Goal: Check status: Check status

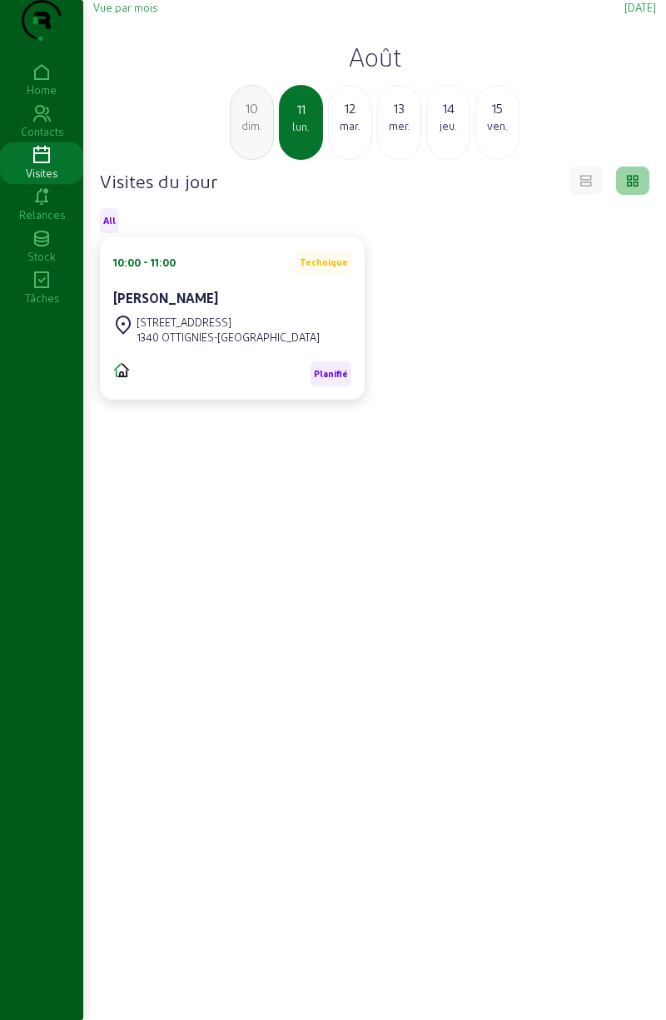
click at [249, 133] on div "dim." at bounding box center [252, 125] width 42 height 15
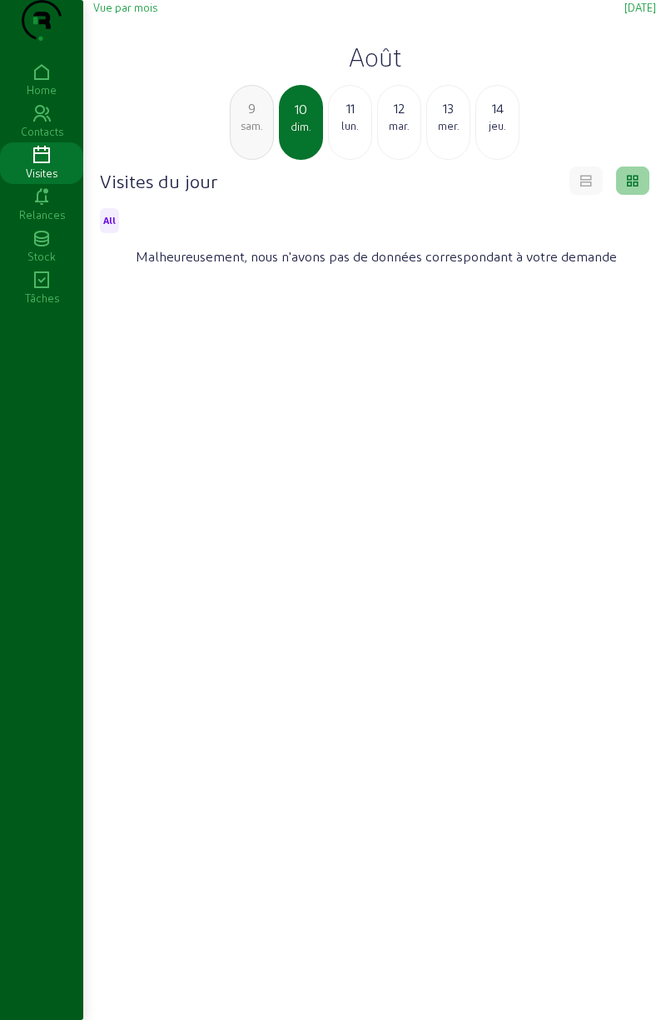
click at [241, 133] on div "sam." at bounding box center [252, 125] width 42 height 15
click at [241, 133] on div "ven." at bounding box center [252, 125] width 42 height 15
click at [242, 133] on div "jeu." at bounding box center [252, 125] width 42 height 15
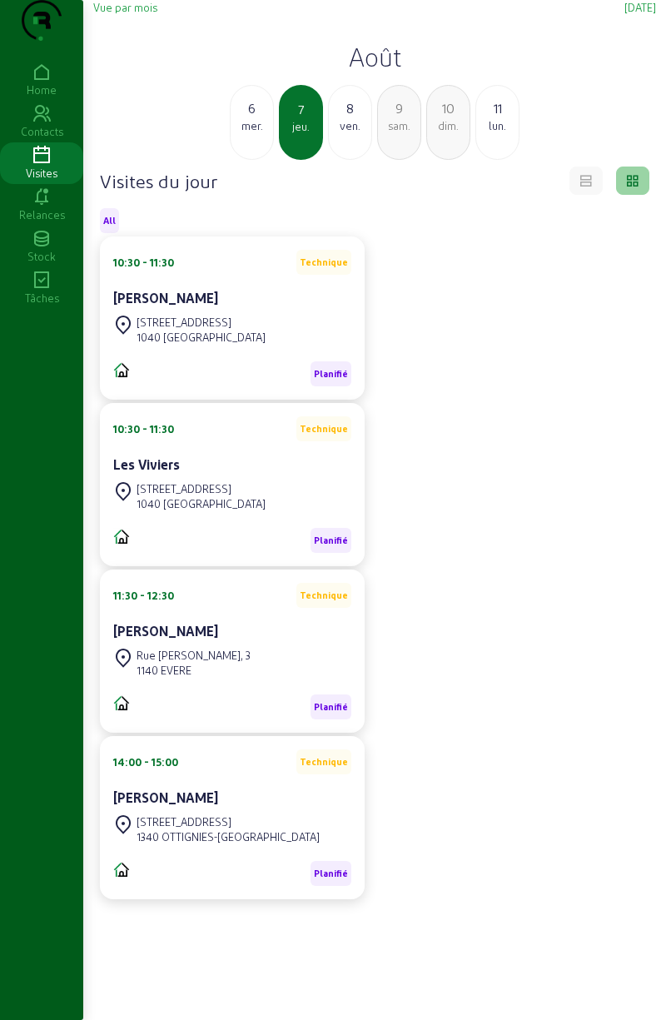
click at [250, 118] on div "6" at bounding box center [252, 108] width 42 height 20
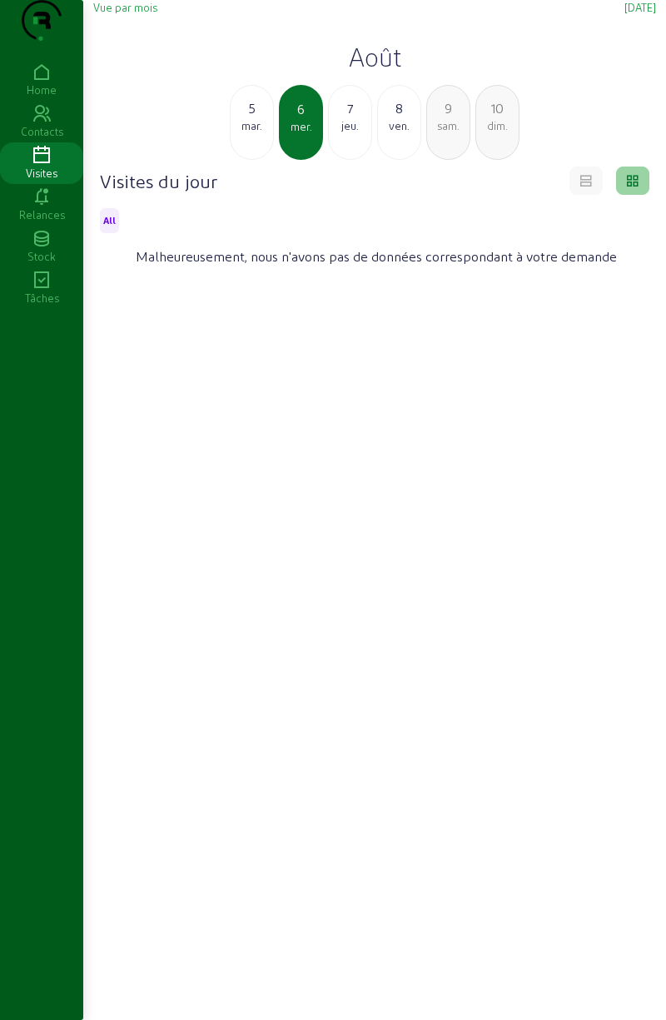
click at [245, 118] on div "5" at bounding box center [252, 108] width 42 height 20
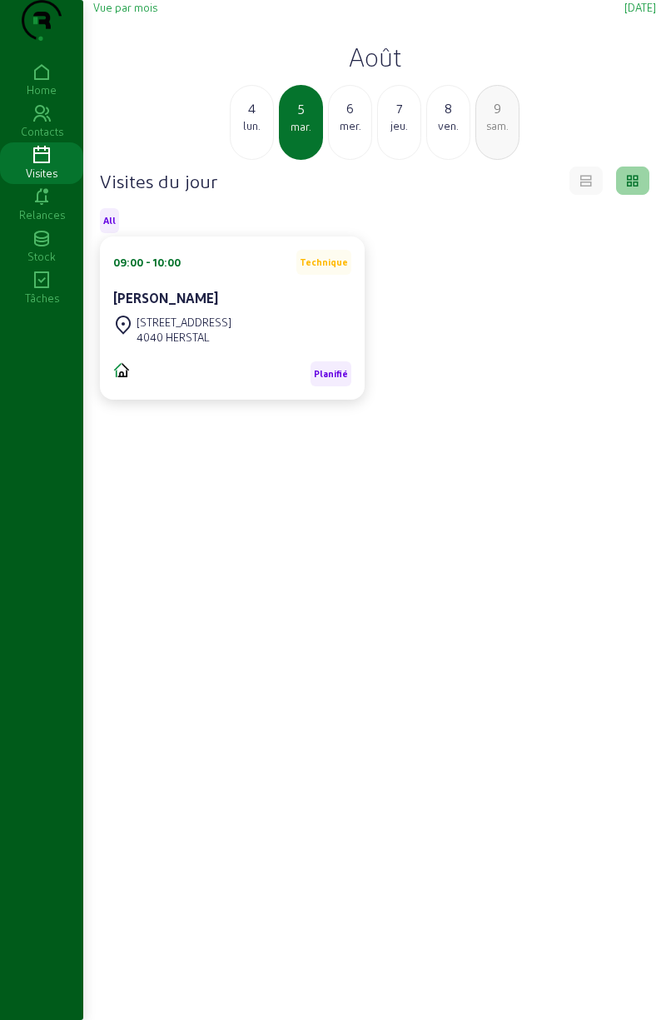
click at [250, 133] on div "lun." at bounding box center [252, 125] width 42 height 15
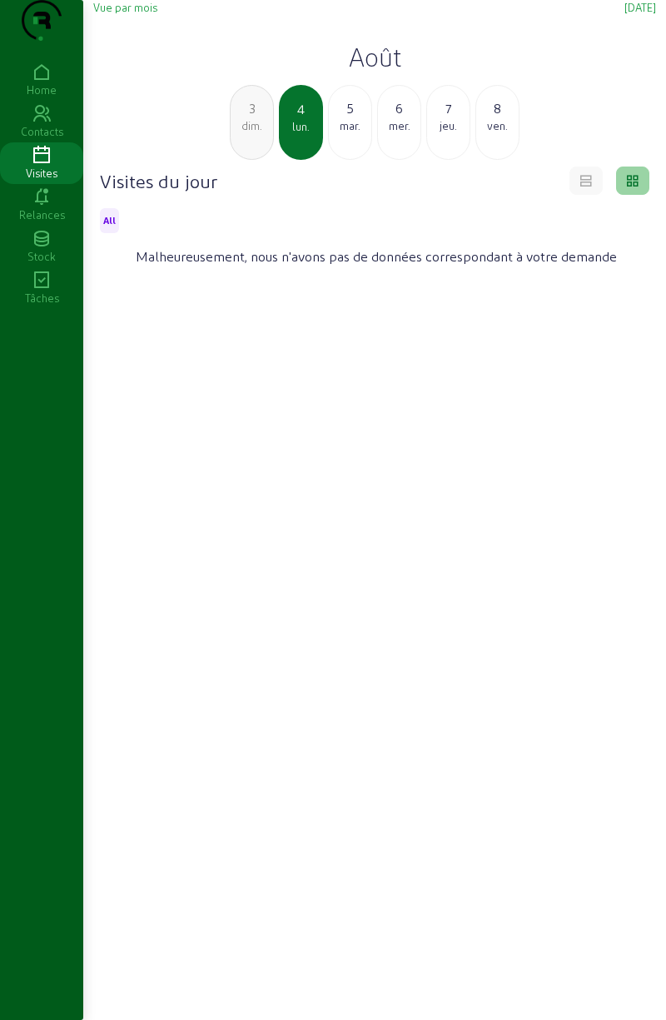
click at [250, 133] on div "dim." at bounding box center [252, 125] width 42 height 15
click at [248, 133] on div "sam." at bounding box center [252, 125] width 42 height 15
click at [246, 133] on div "ven." at bounding box center [252, 125] width 42 height 15
click at [251, 118] on div "31" at bounding box center [252, 108] width 42 height 20
click at [248, 118] on div "30" at bounding box center [252, 108] width 42 height 20
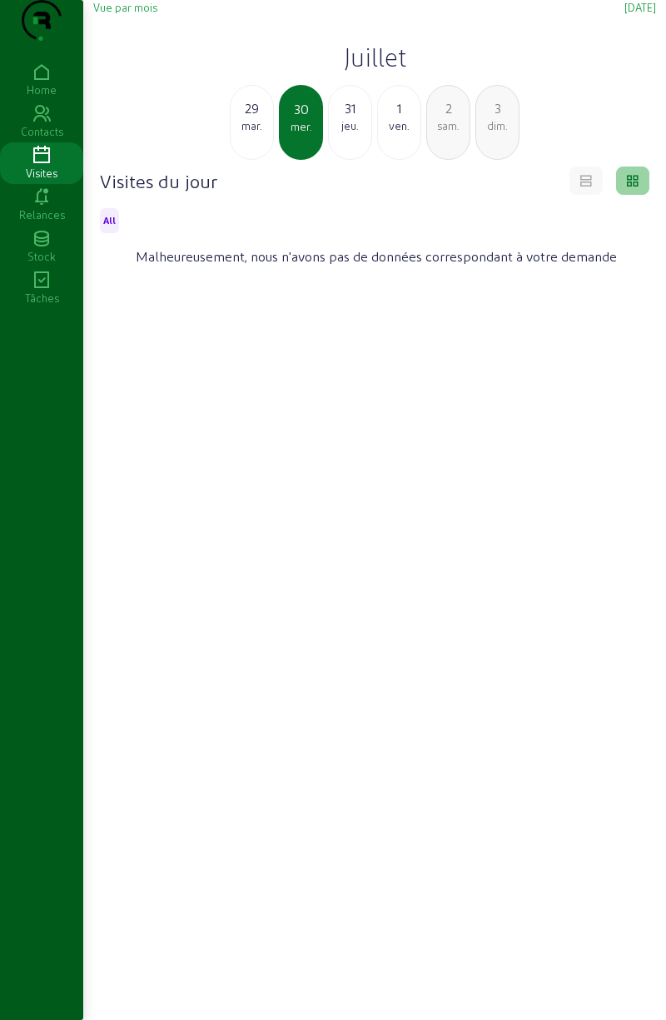
click at [343, 133] on div "jeu." at bounding box center [350, 125] width 42 height 15
click at [351, 133] on div "ven." at bounding box center [350, 125] width 42 height 15
click at [345, 118] on div "2" at bounding box center [350, 108] width 42 height 20
click at [346, 118] on div "3" at bounding box center [350, 108] width 42 height 20
click at [348, 118] on div "4" at bounding box center [350, 108] width 42 height 20
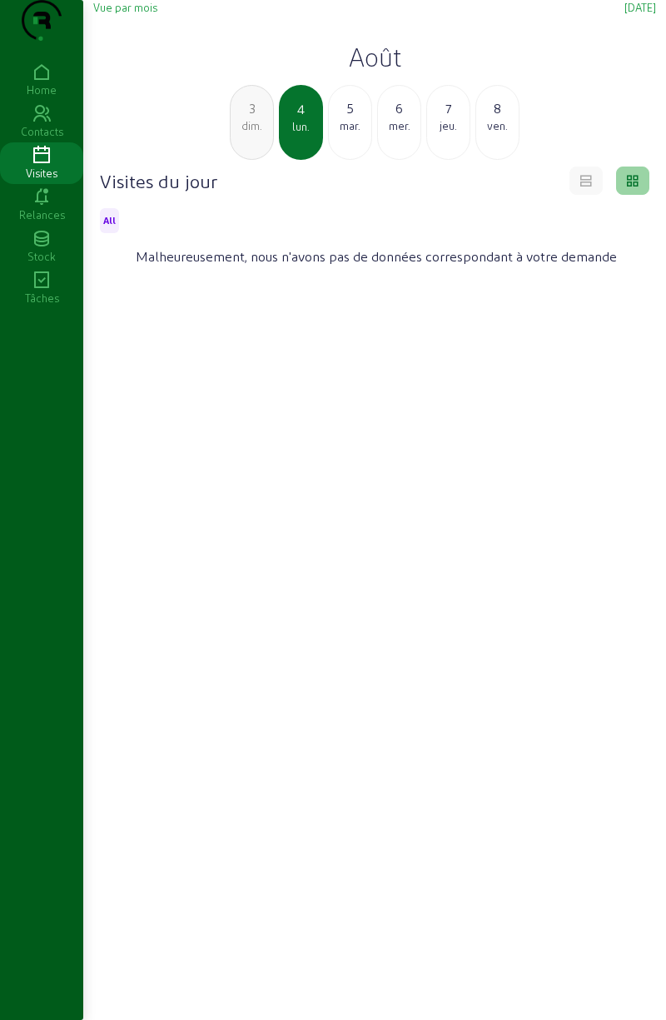
click at [346, 133] on div "mar." at bounding box center [350, 125] width 42 height 15
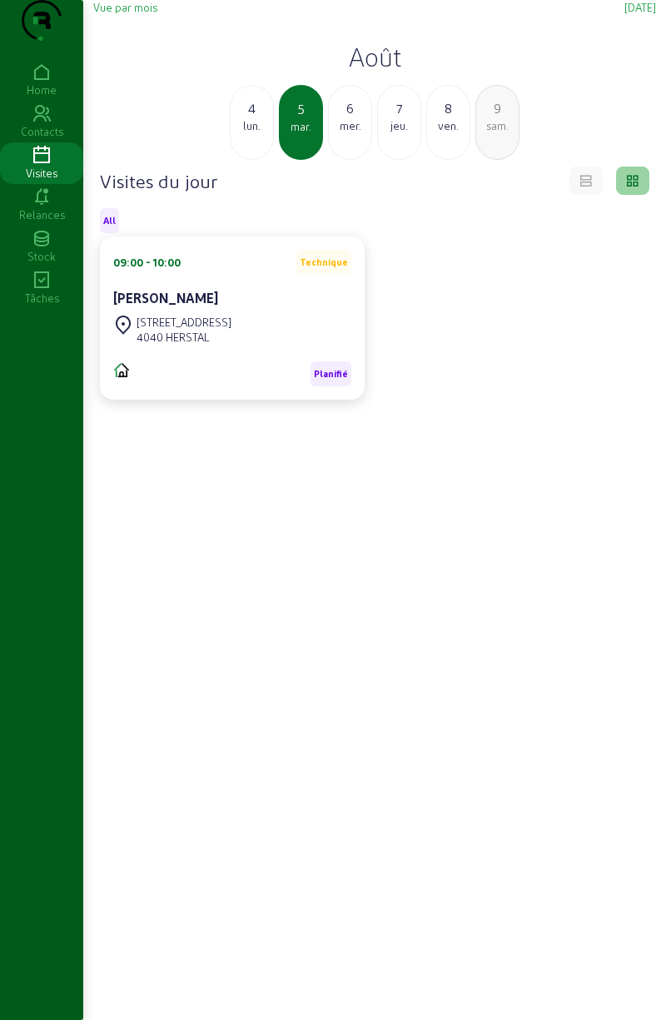
click at [343, 133] on div "mer." at bounding box center [350, 125] width 42 height 15
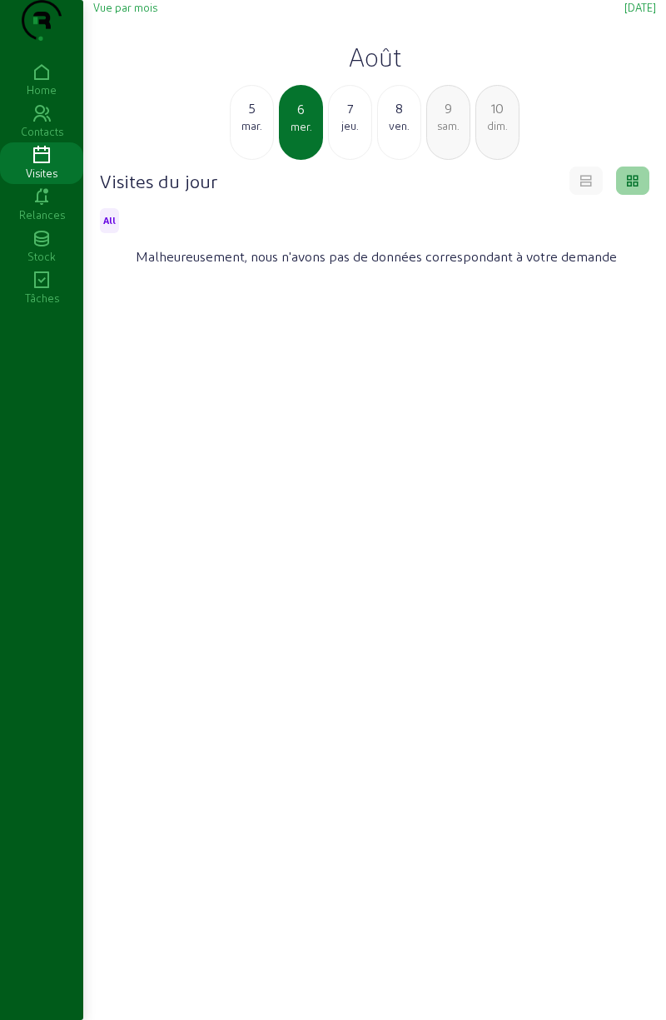
click at [346, 133] on div "jeu." at bounding box center [350, 125] width 42 height 15
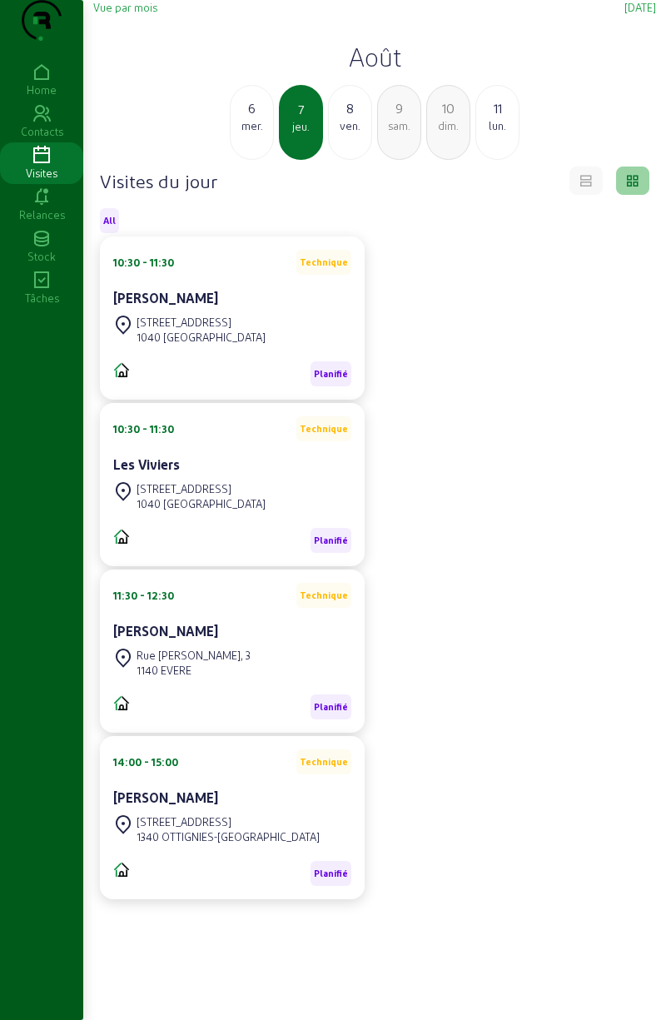
click at [146, 13] on span "Vue par mois" at bounding box center [125, 7] width 64 height 12
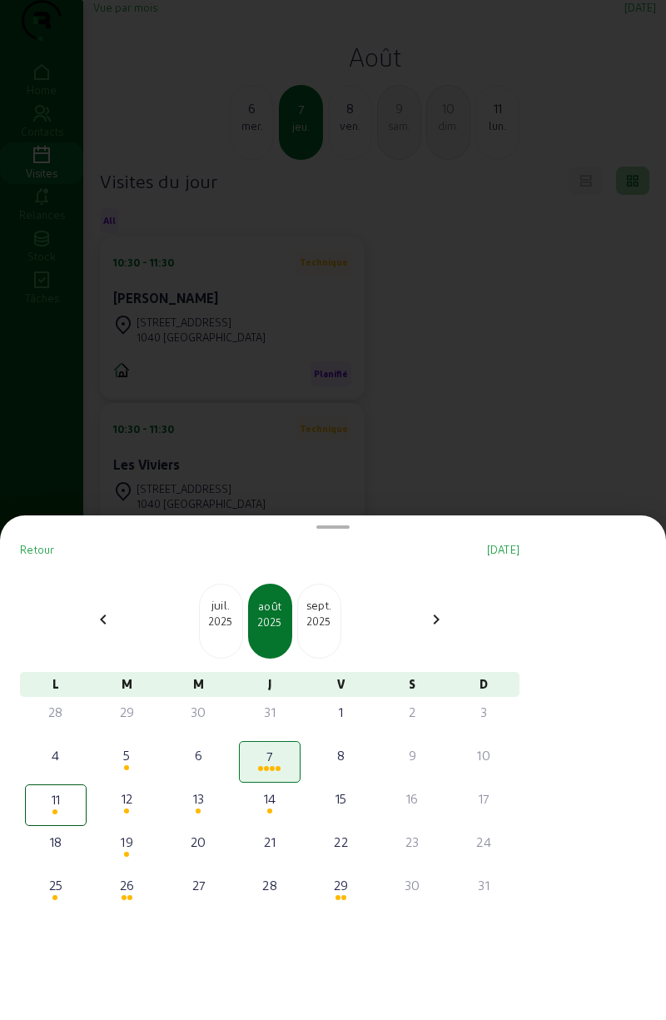
click at [446, 627] on mat-icon "chevron_right" at bounding box center [436, 619] width 20 height 20
click at [446, 624] on mat-icon "chevron_right" at bounding box center [436, 619] width 20 height 20
click at [222, 626] on div "2025" at bounding box center [221, 621] width 42 height 15
click at [225, 626] on div "2025" at bounding box center [221, 621] width 42 height 15
click at [39, 553] on span "Retour" at bounding box center [37, 549] width 35 height 12
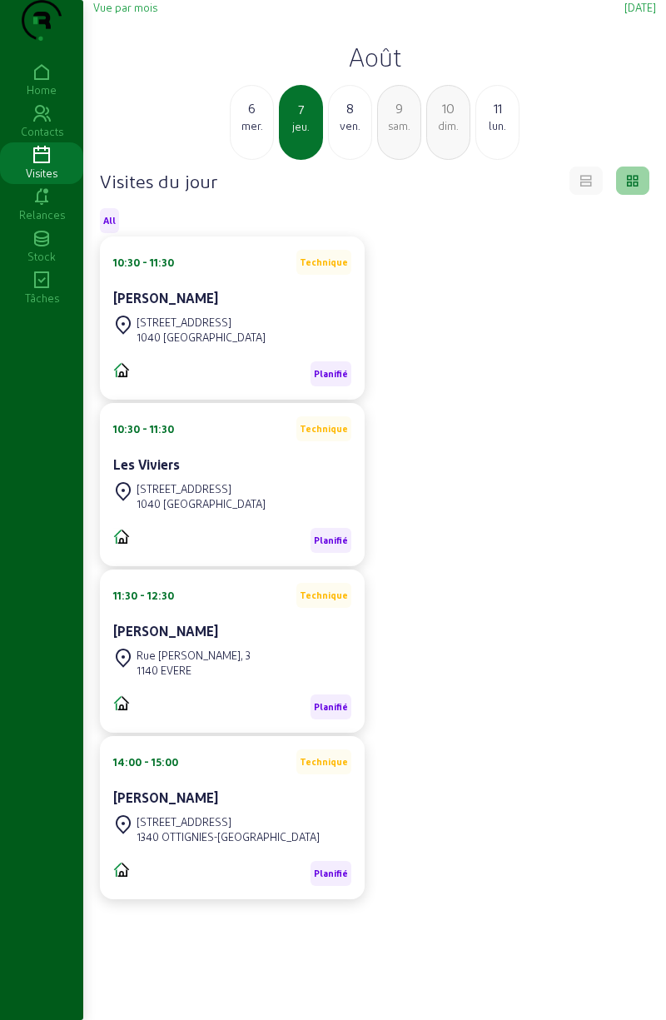
click at [353, 118] on div "8" at bounding box center [350, 108] width 42 height 20
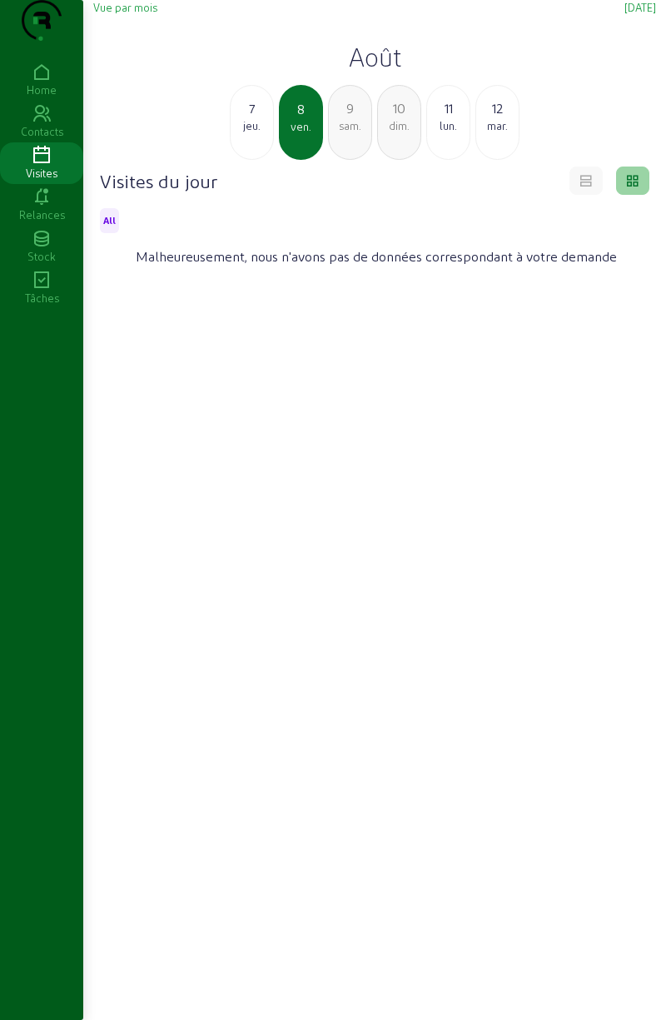
click at [252, 133] on div "jeu." at bounding box center [252, 125] width 42 height 15
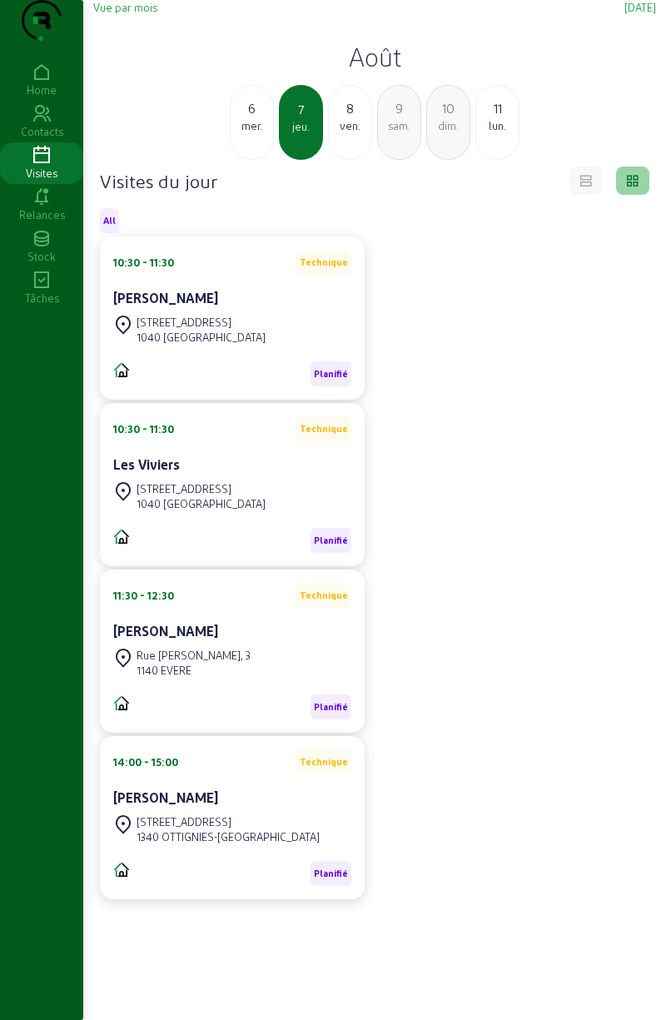
click at [246, 133] on div "mer." at bounding box center [252, 125] width 42 height 15
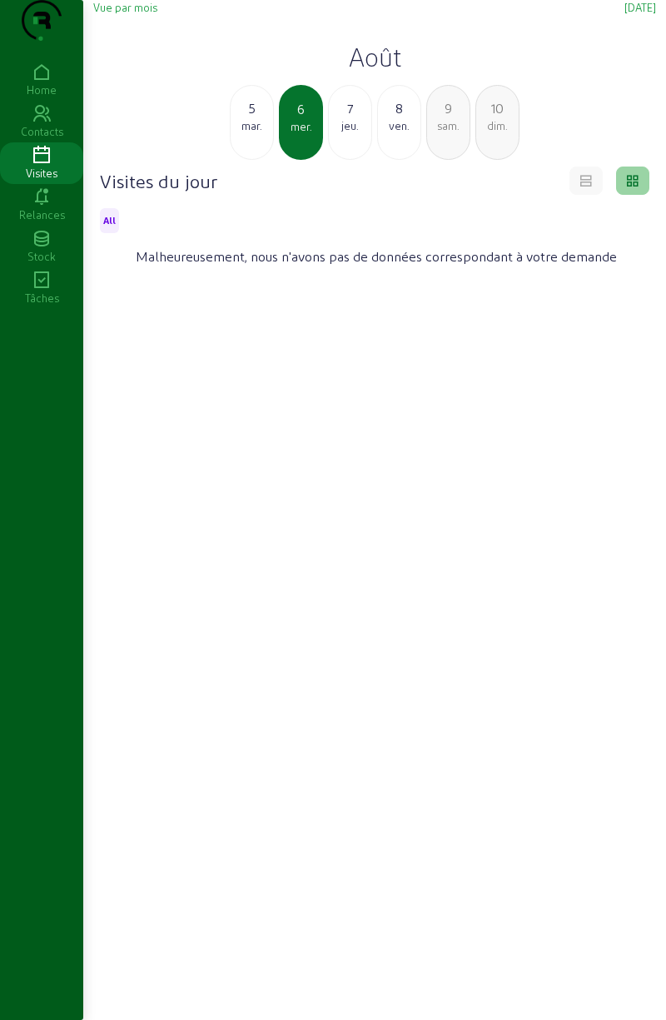
click at [247, 133] on div "mar." at bounding box center [252, 125] width 42 height 15
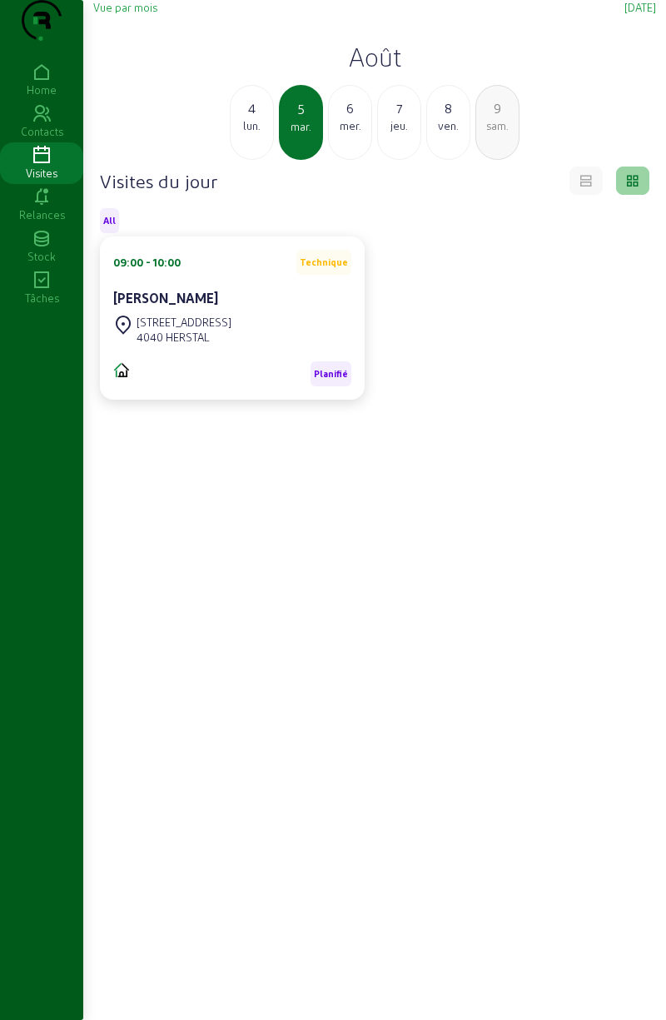
click at [246, 133] on div "lun." at bounding box center [252, 125] width 42 height 15
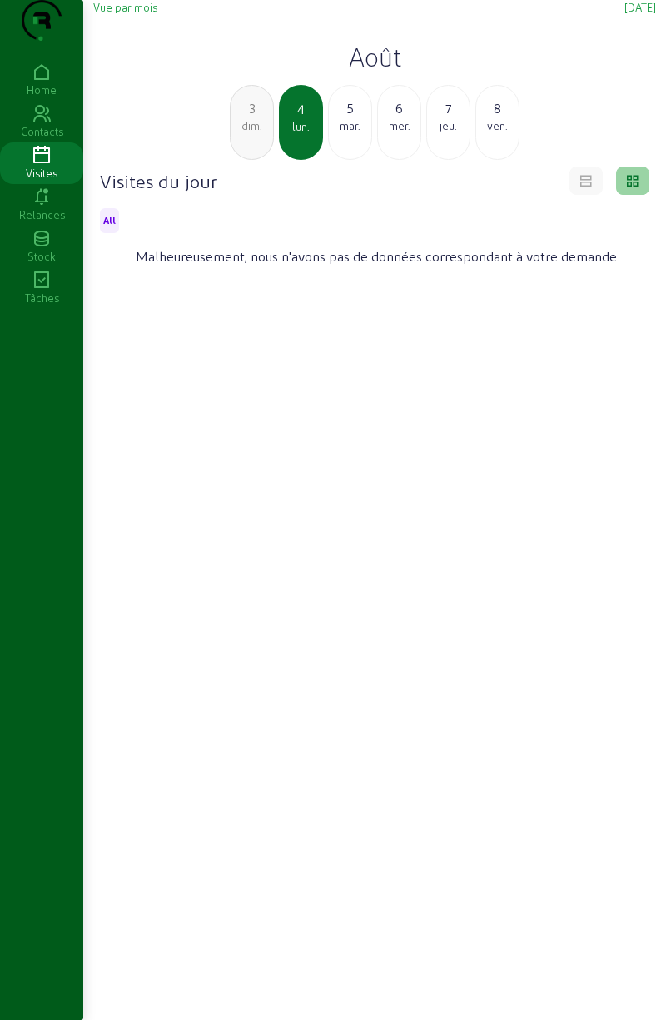
click at [352, 118] on div "5" at bounding box center [350, 108] width 42 height 20
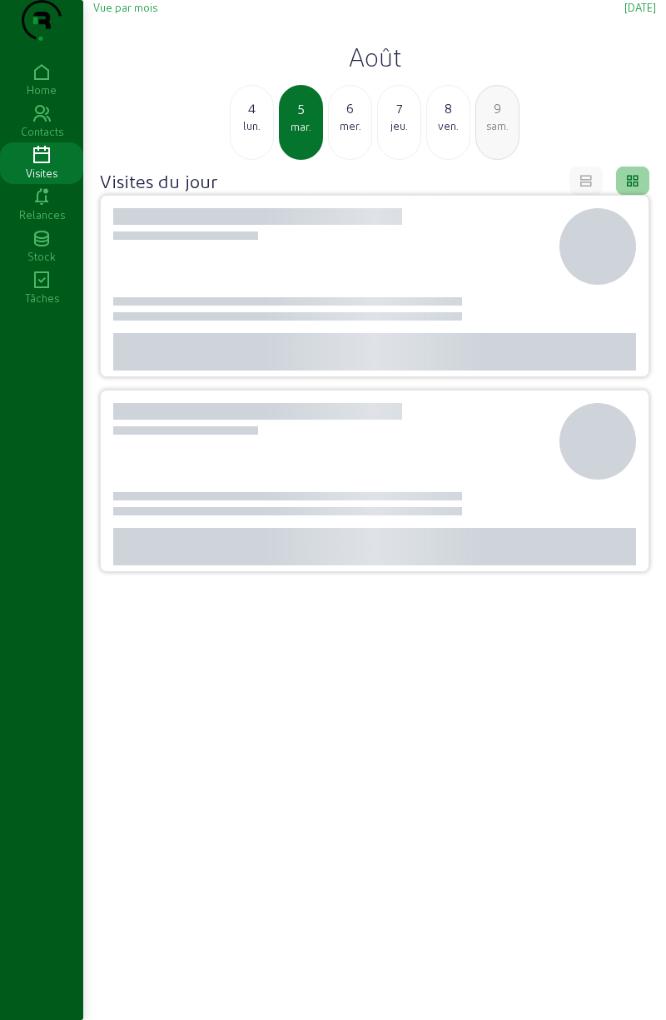
click at [395, 133] on div "jeu." at bounding box center [399, 125] width 42 height 15
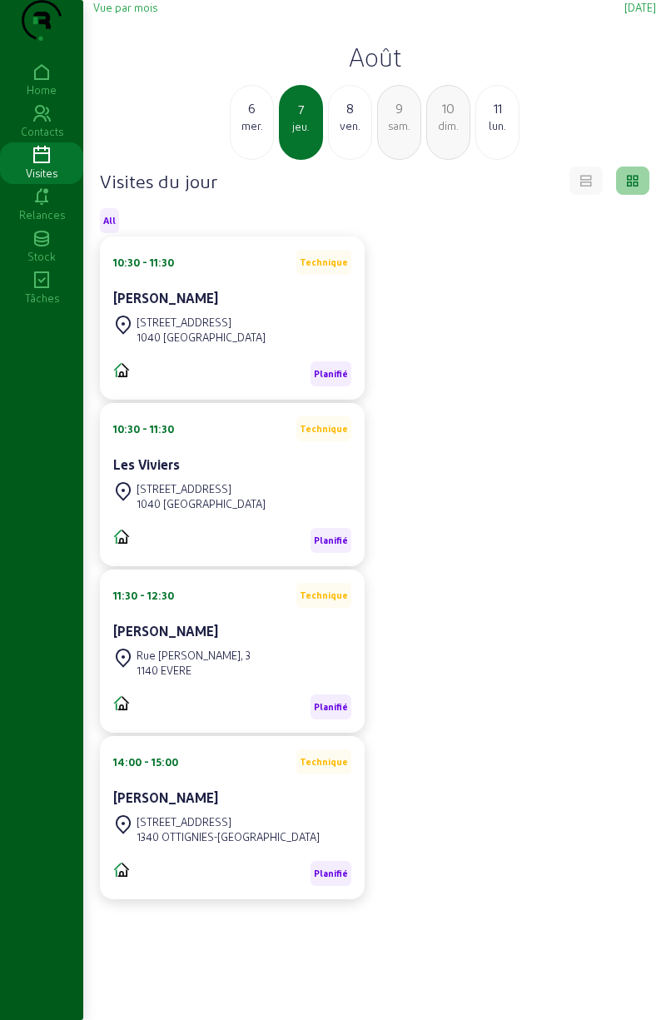
click at [443, 133] on div "dim." at bounding box center [448, 125] width 42 height 15
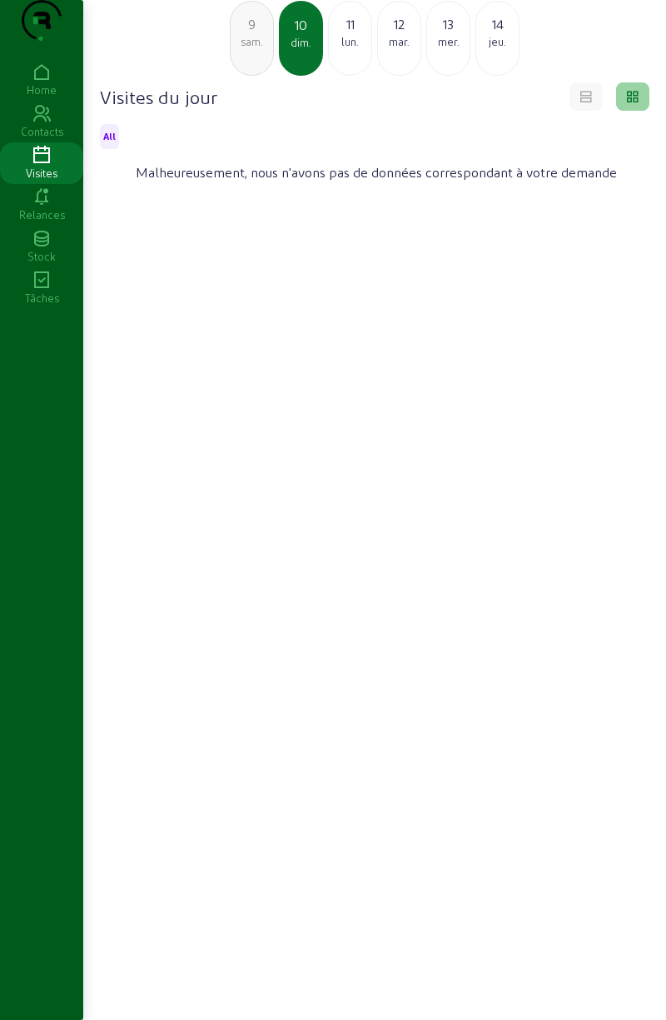
scroll to position [117, 0]
